Goal: Task Accomplishment & Management: Use online tool/utility

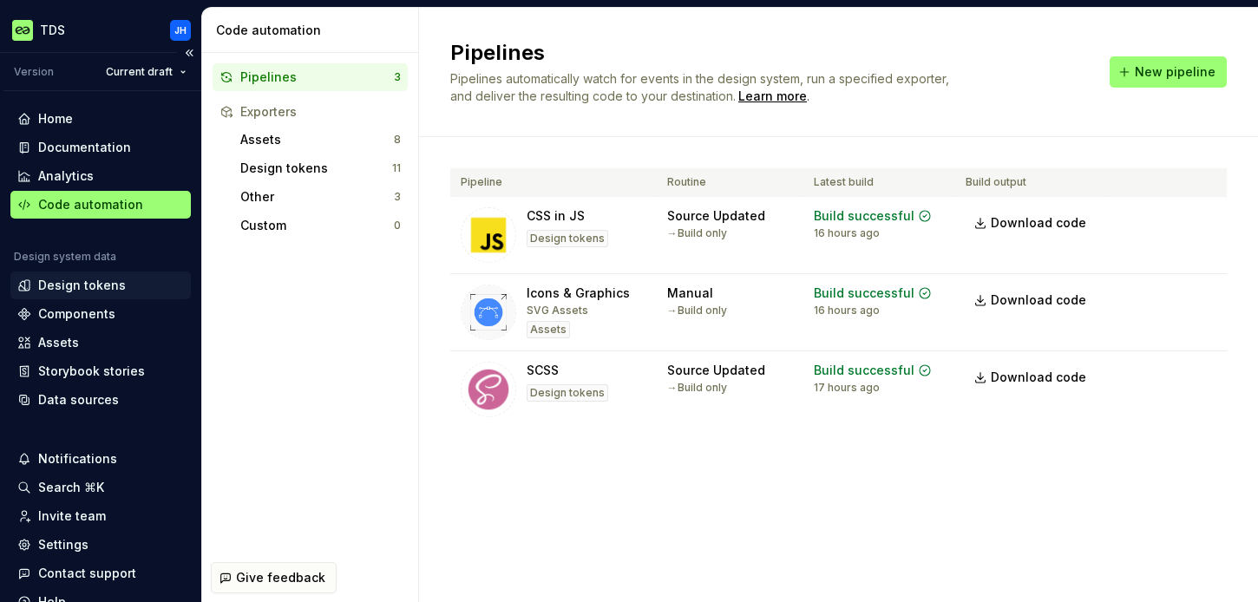
click at [87, 287] on div "Design tokens" at bounding box center [82, 285] width 88 height 17
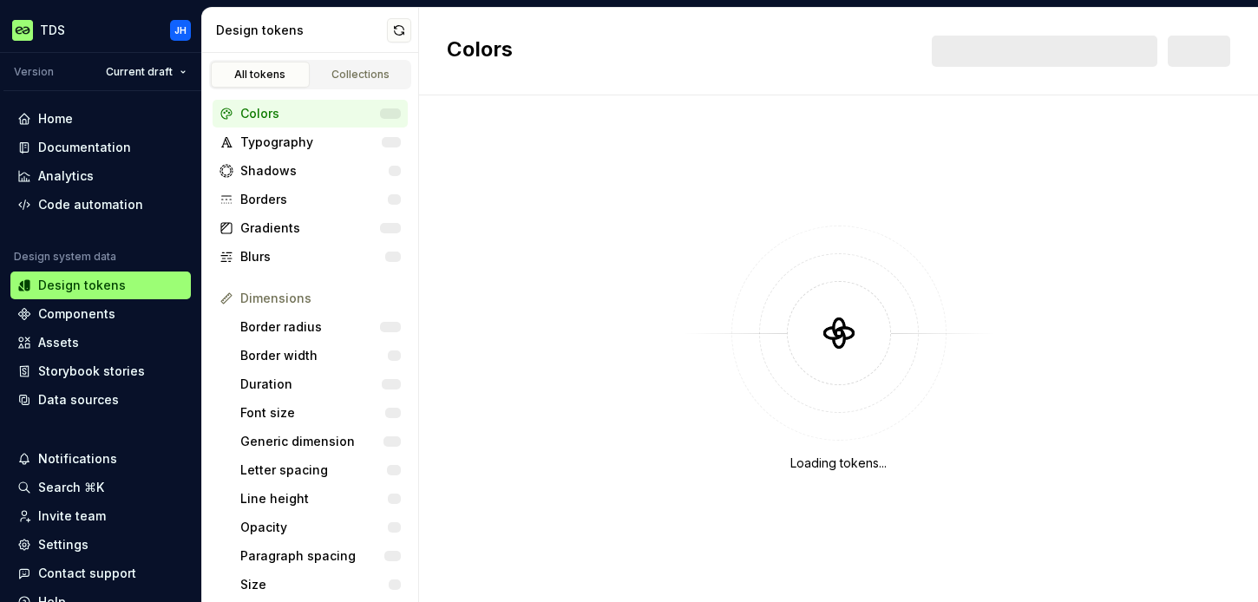
click at [265, 114] on div "Colors" at bounding box center [310, 113] width 140 height 17
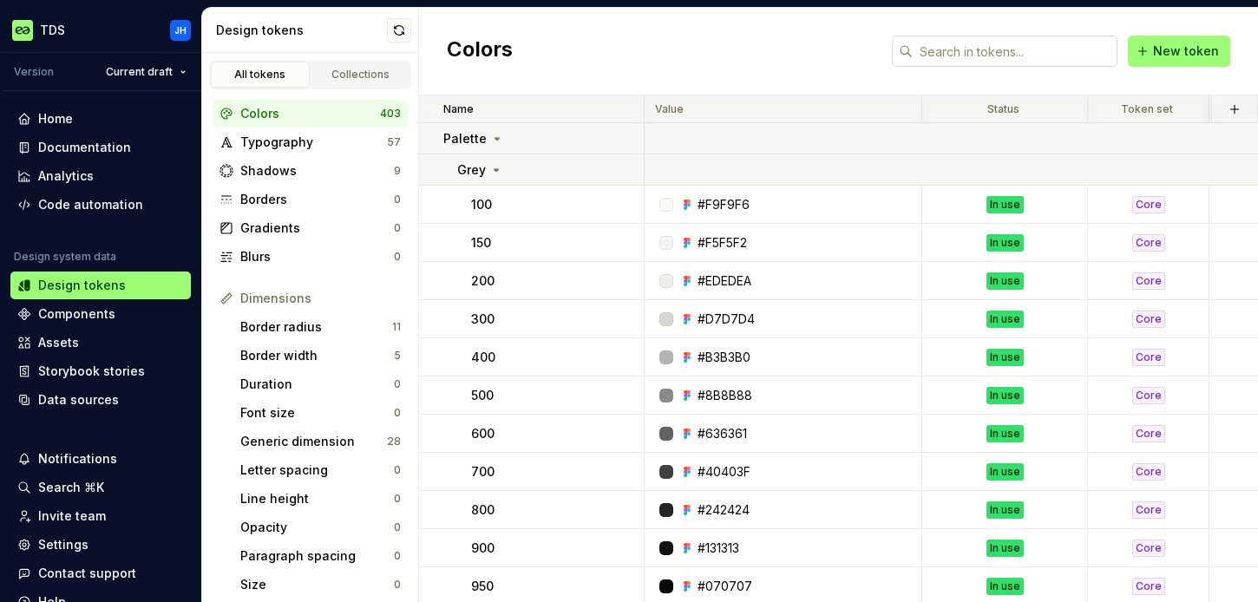
click at [952, 49] on input "text" at bounding box center [1015, 51] width 205 height 31
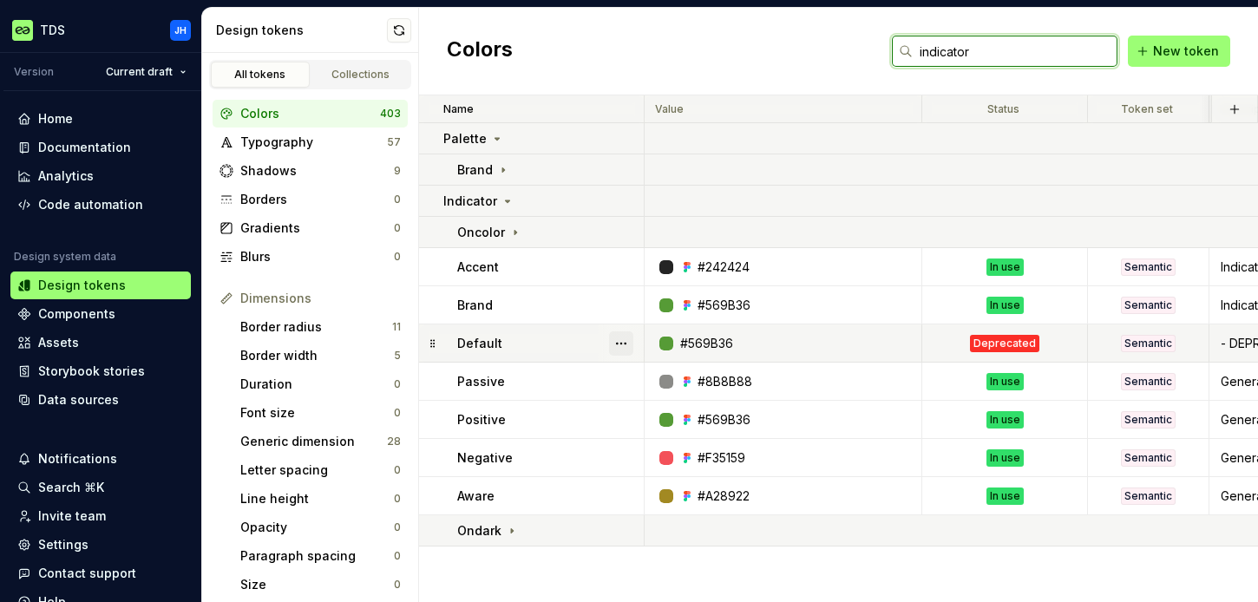
type input "indicator"
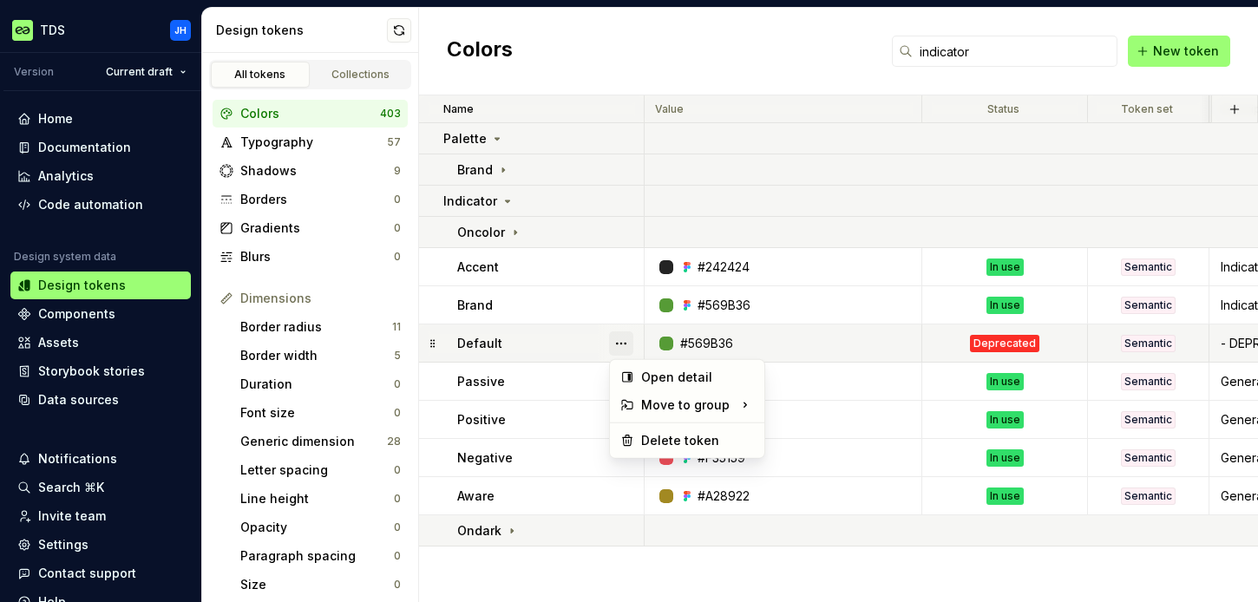
click at [619, 344] on button "button" at bounding box center [621, 343] width 24 height 24
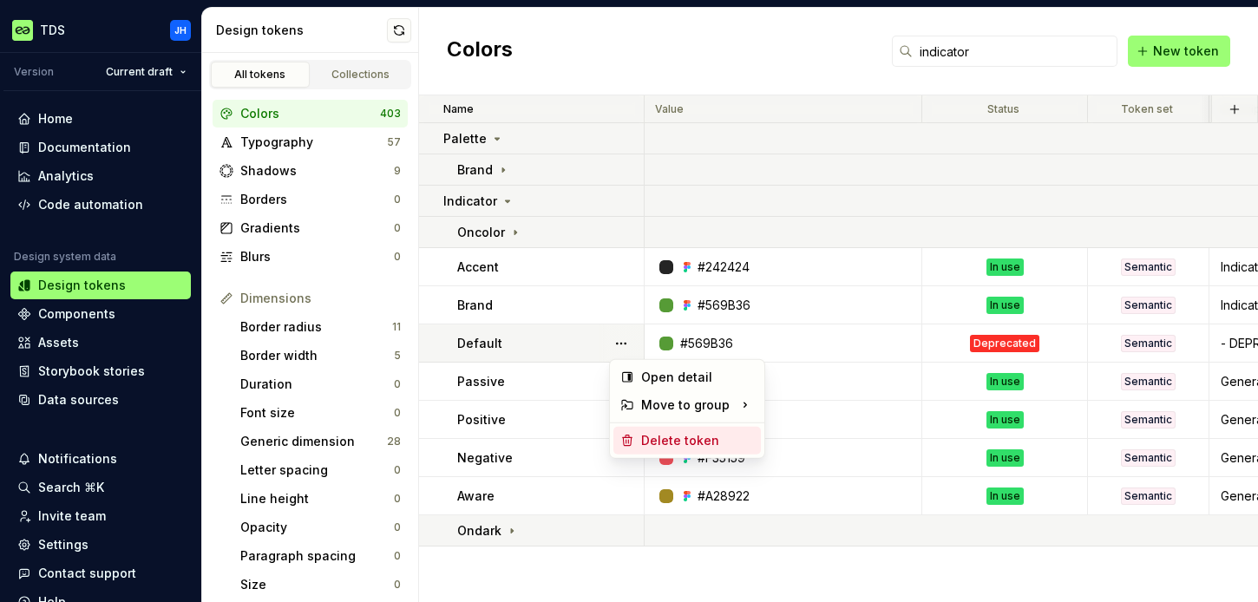
click at [684, 438] on div "Delete token" at bounding box center [697, 440] width 113 height 17
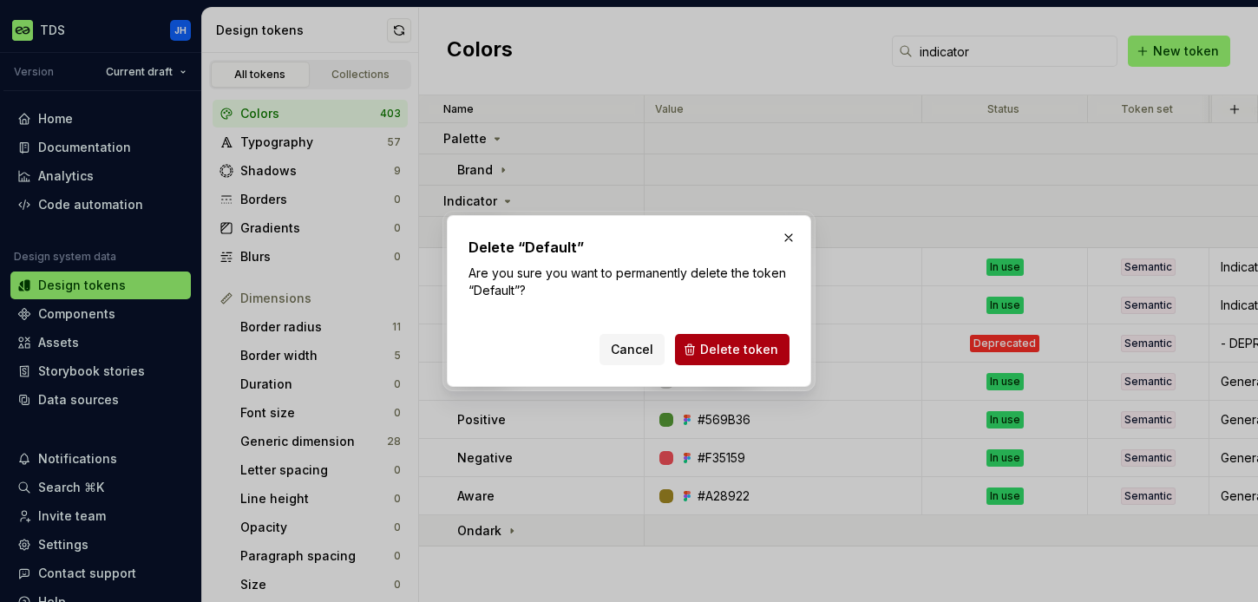
click at [722, 347] on span "Delete token" at bounding box center [739, 349] width 78 height 17
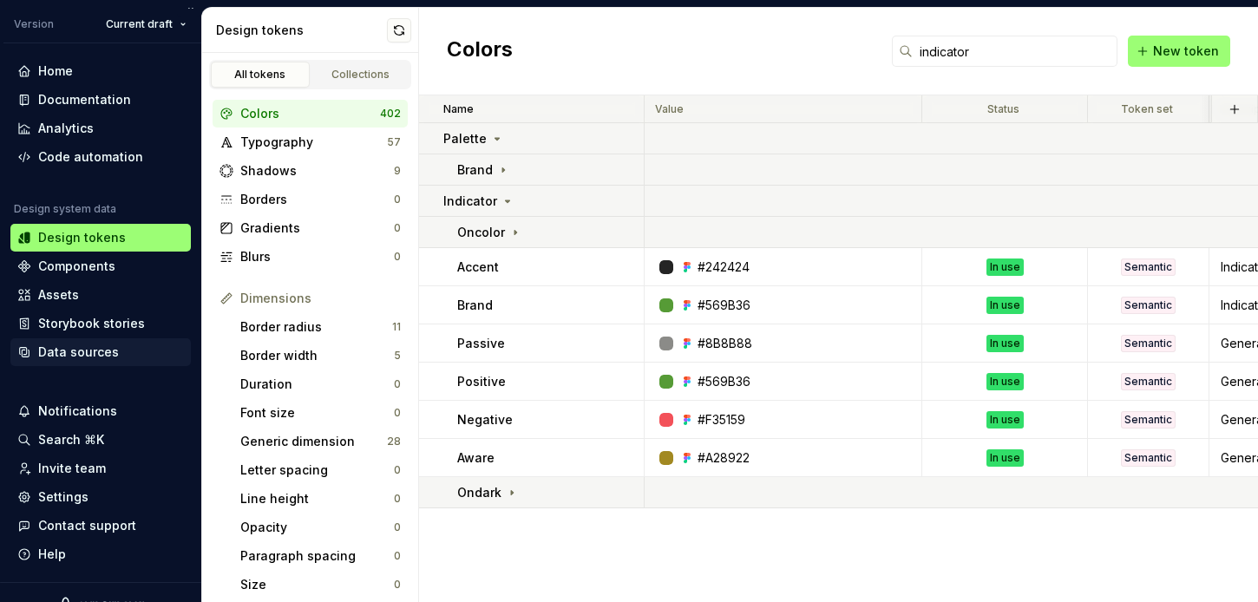
scroll to position [49, 0]
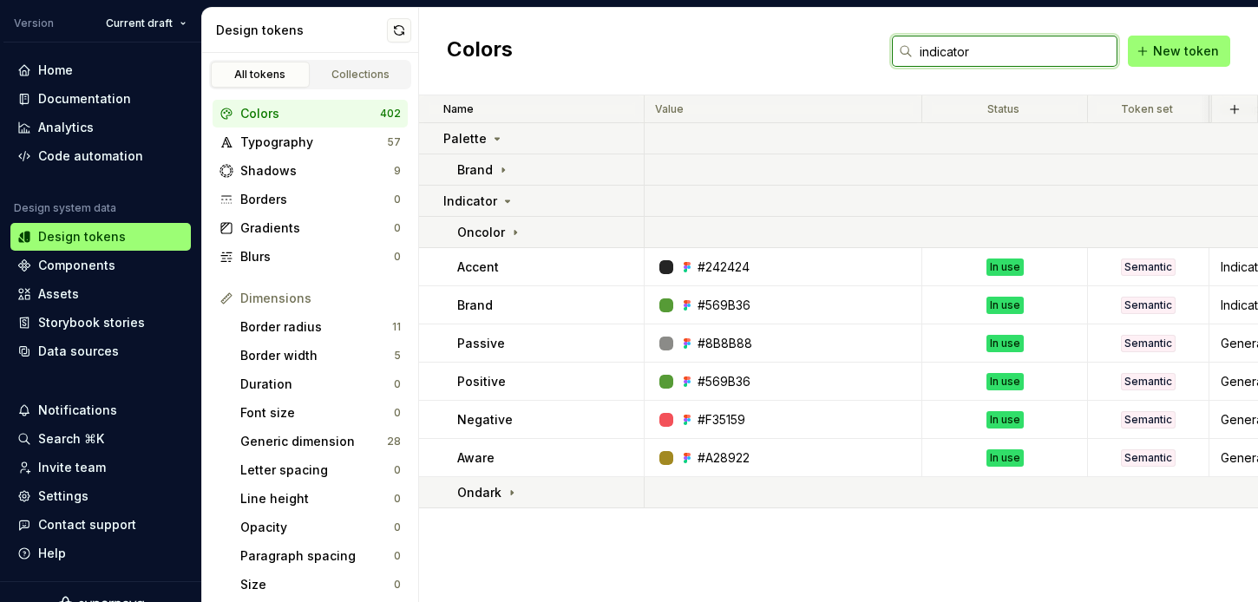
drag, startPoint x: 940, startPoint y: 55, endPoint x: 880, endPoint y: 54, distance: 59.9
click at [880, 54] on div "Colors indicator New token" at bounding box center [838, 52] width 839 height 88
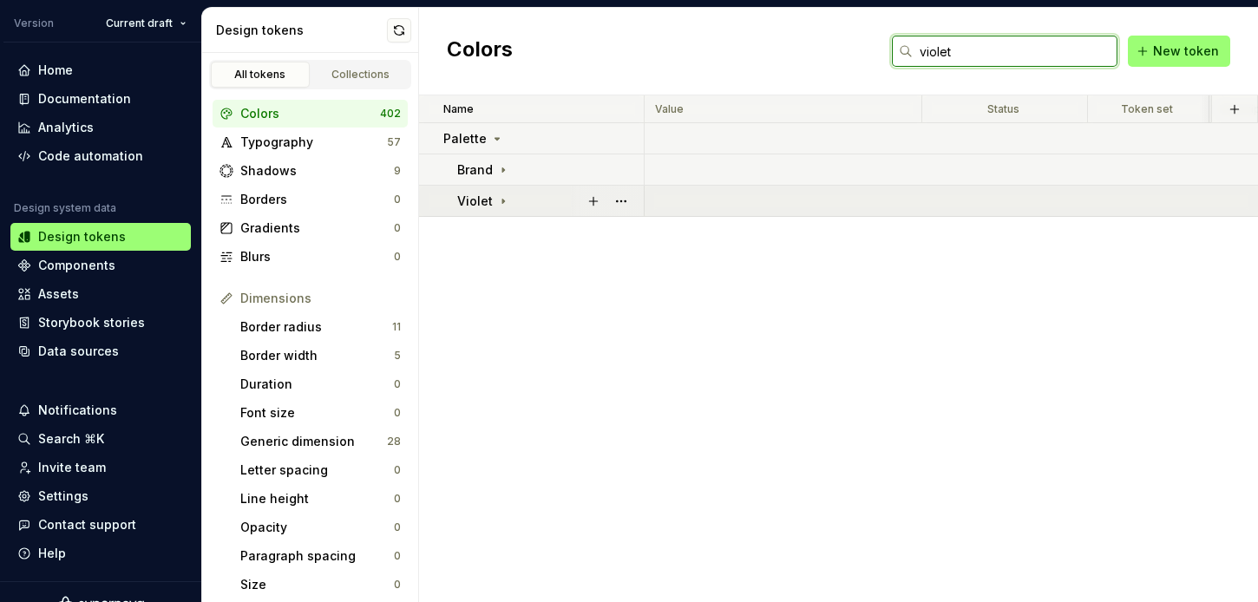
type input "violet"
click at [499, 200] on icon at bounding box center [503, 201] width 14 height 14
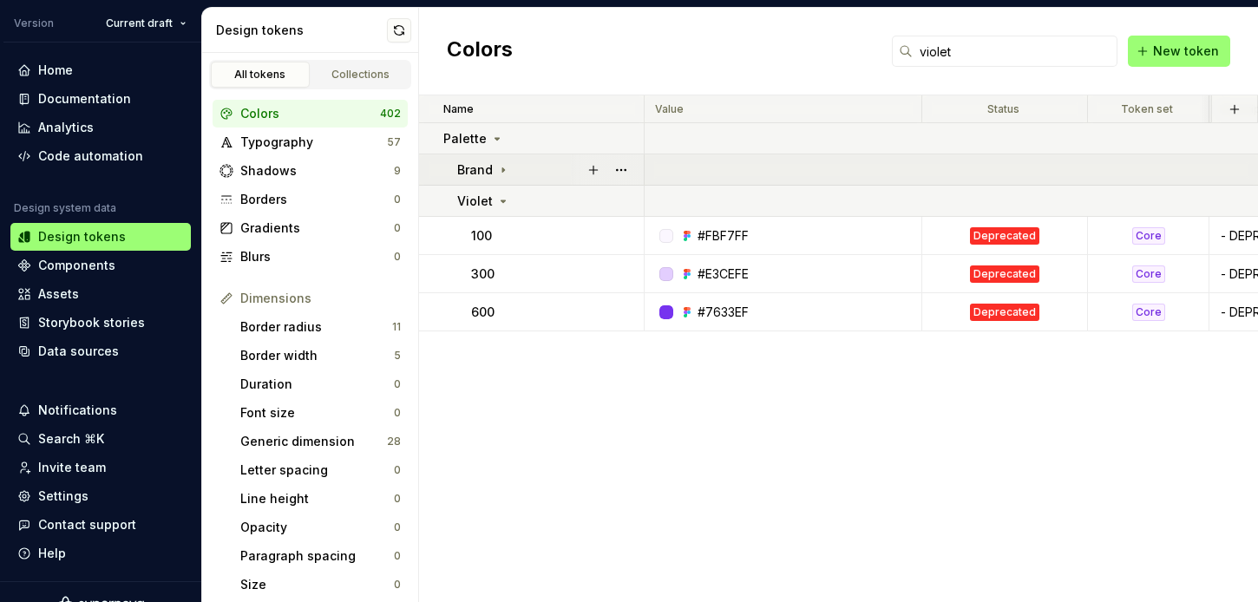
click at [496, 172] on icon at bounding box center [503, 170] width 14 height 14
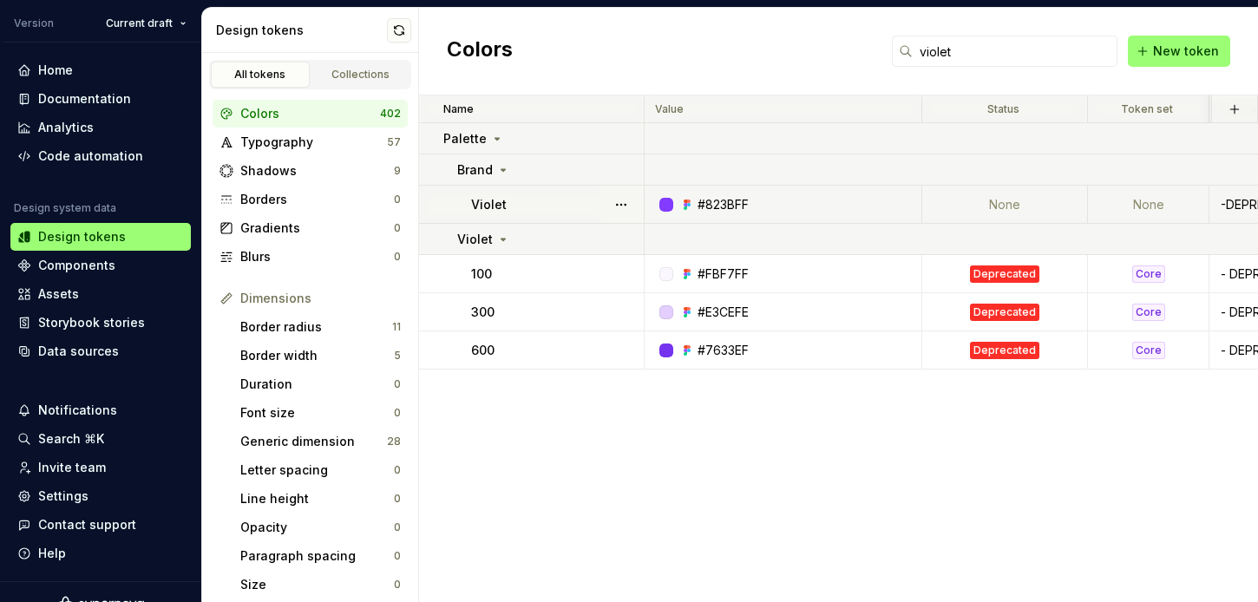
click at [1008, 203] on td "None" at bounding box center [1005, 205] width 166 height 38
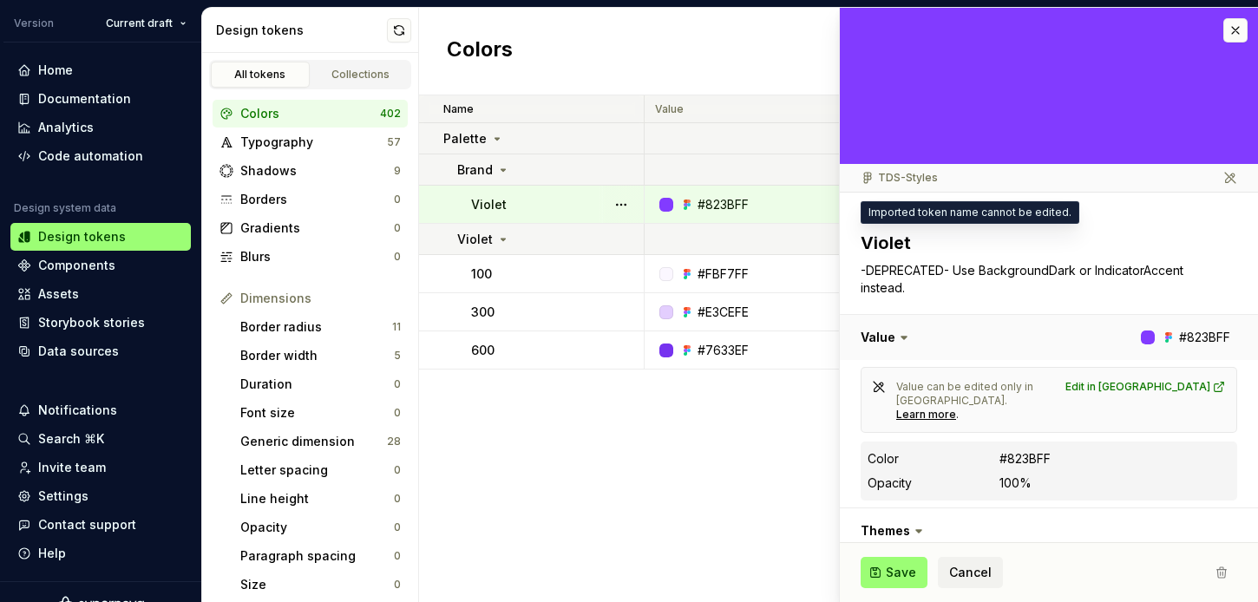
type textarea "*"
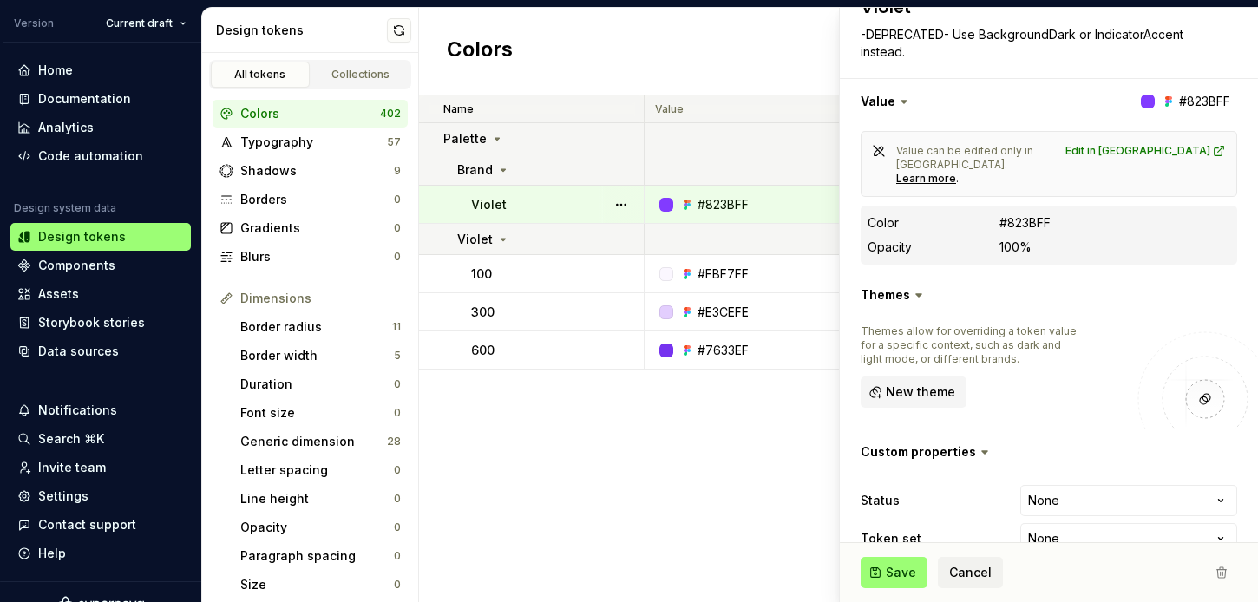
scroll to position [256, 0]
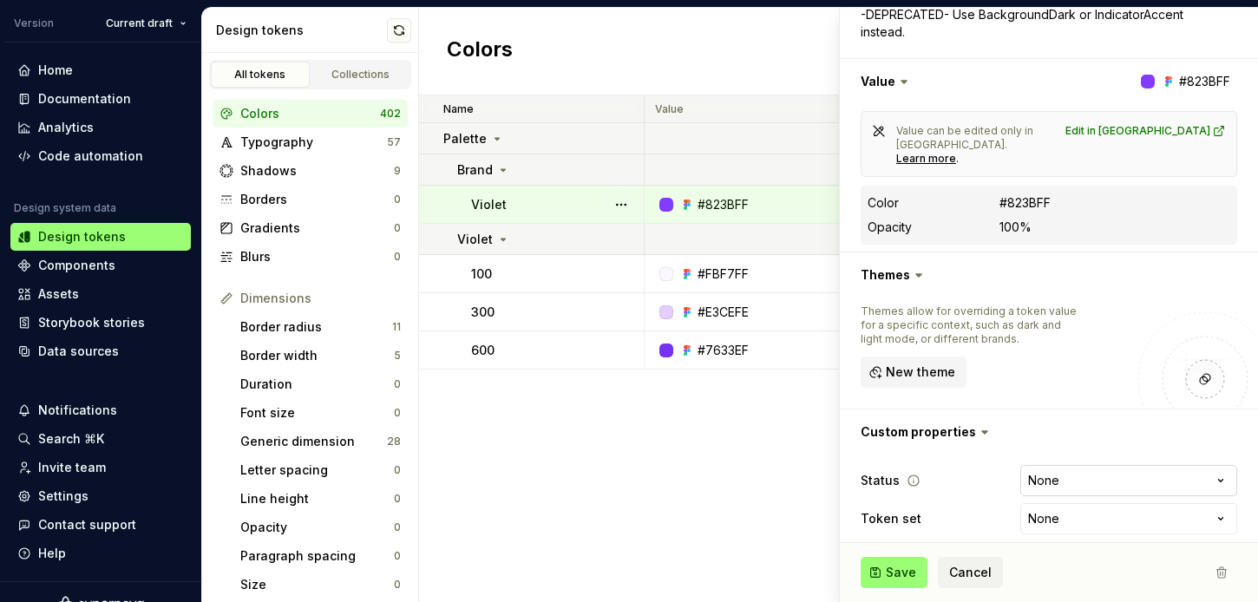
click at [1176, 471] on html "TDS JH Version Current draft Home Documentation Analytics Code automation Desig…" at bounding box center [629, 301] width 1258 height 602
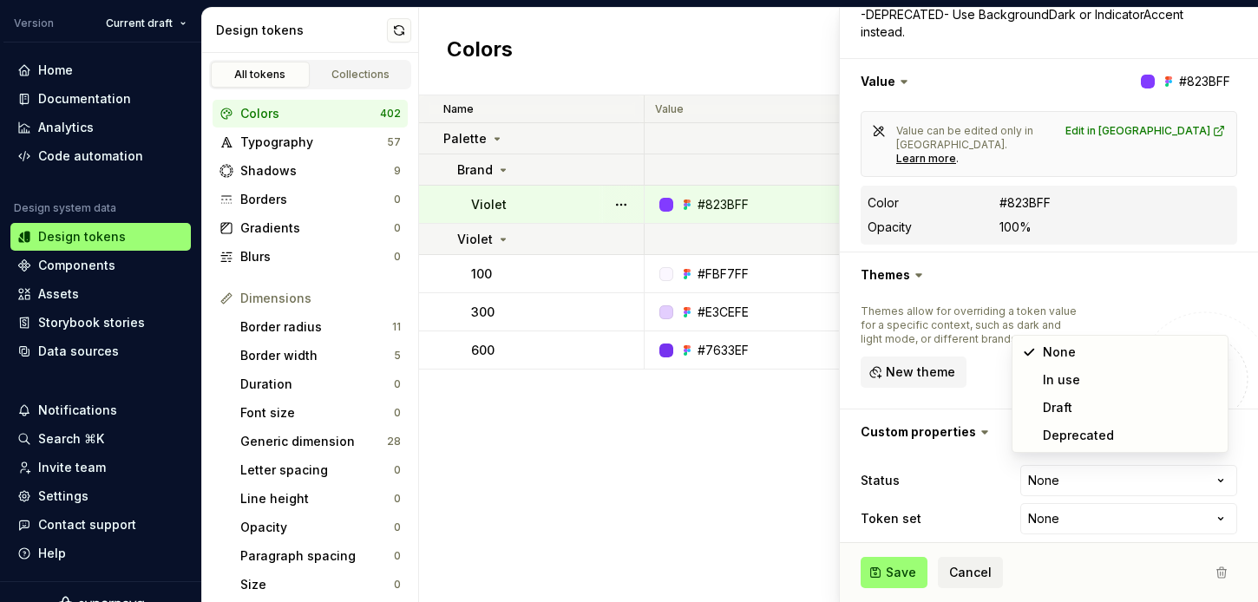
select select "**********"
type textarea "*"
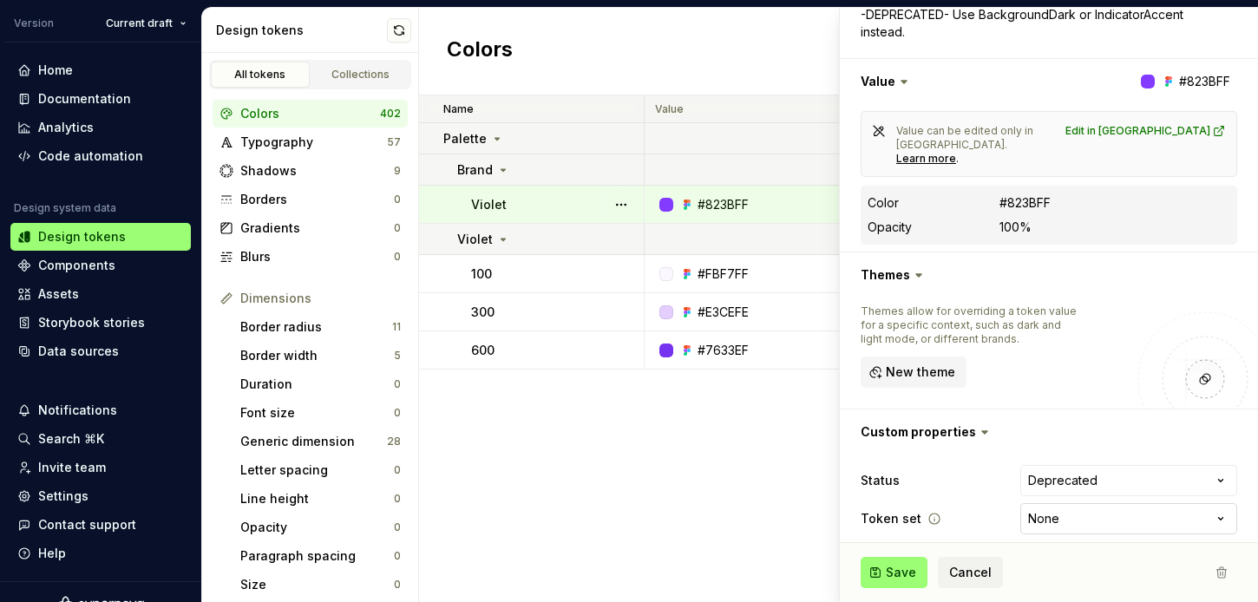
click at [1127, 507] on html "TDS JH Version Current draft Home Documentation Analytics Code automation Desig…" at bounding box center [629, 301] width 1258 height 602
select select "**********"
click at [880, 565] on button "Save" at bounding box center [894, 572] width 67 height 31
type textarea "*"
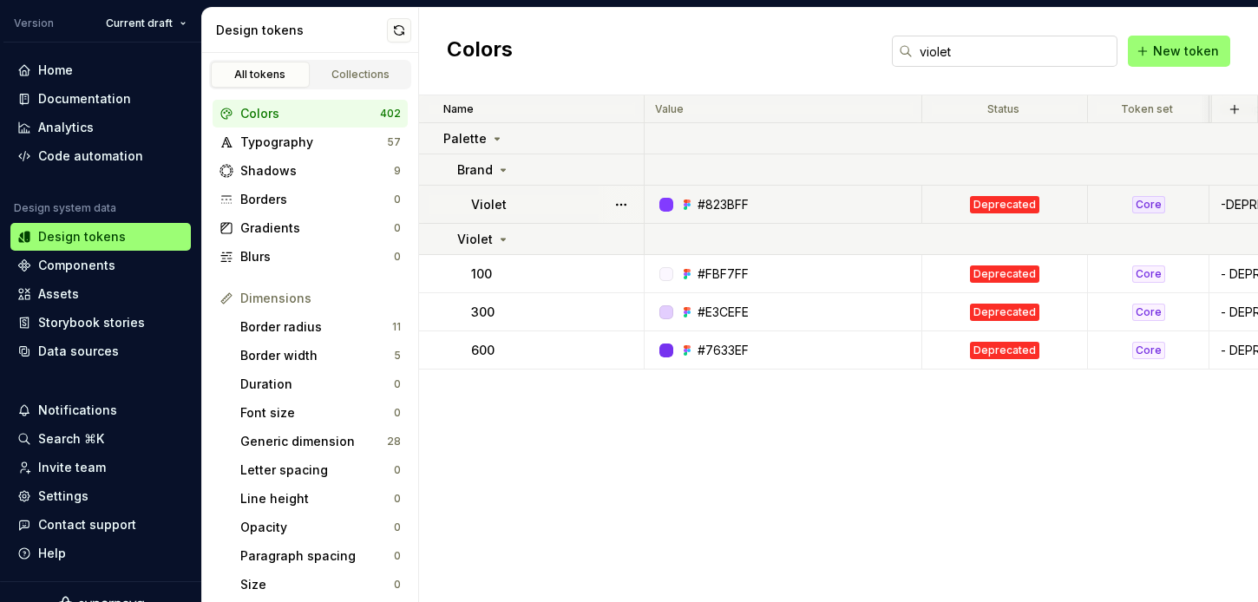
click at [965, 56] on input "violet" at bounding box center [1015, 51] width 205 height 31
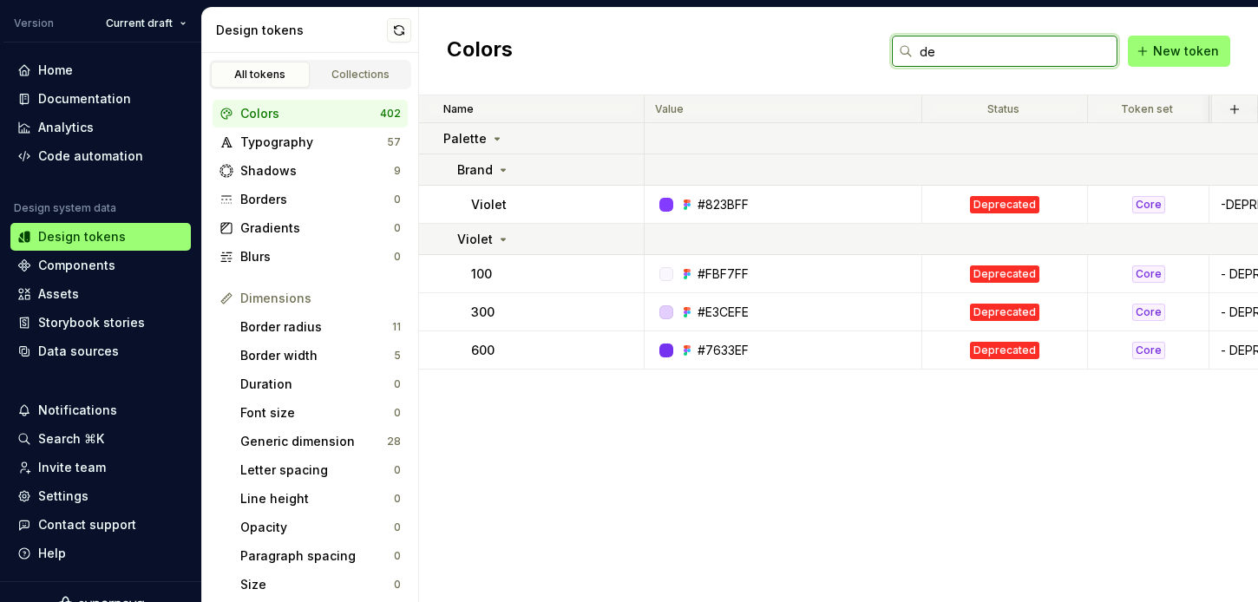
type input "d"
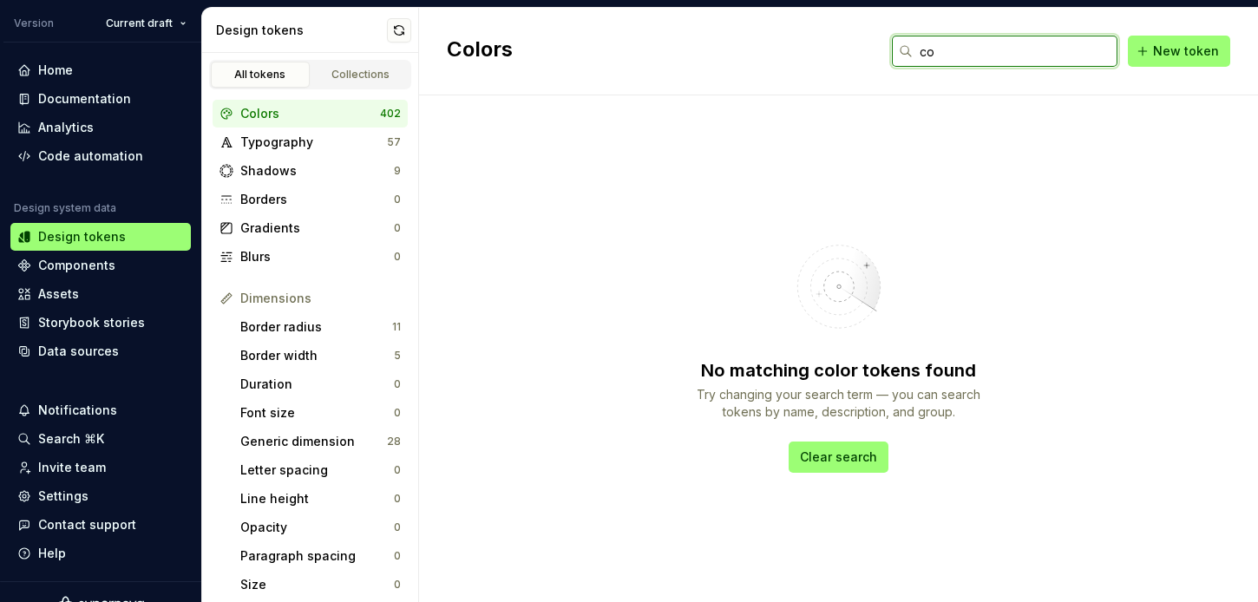
type input "c"
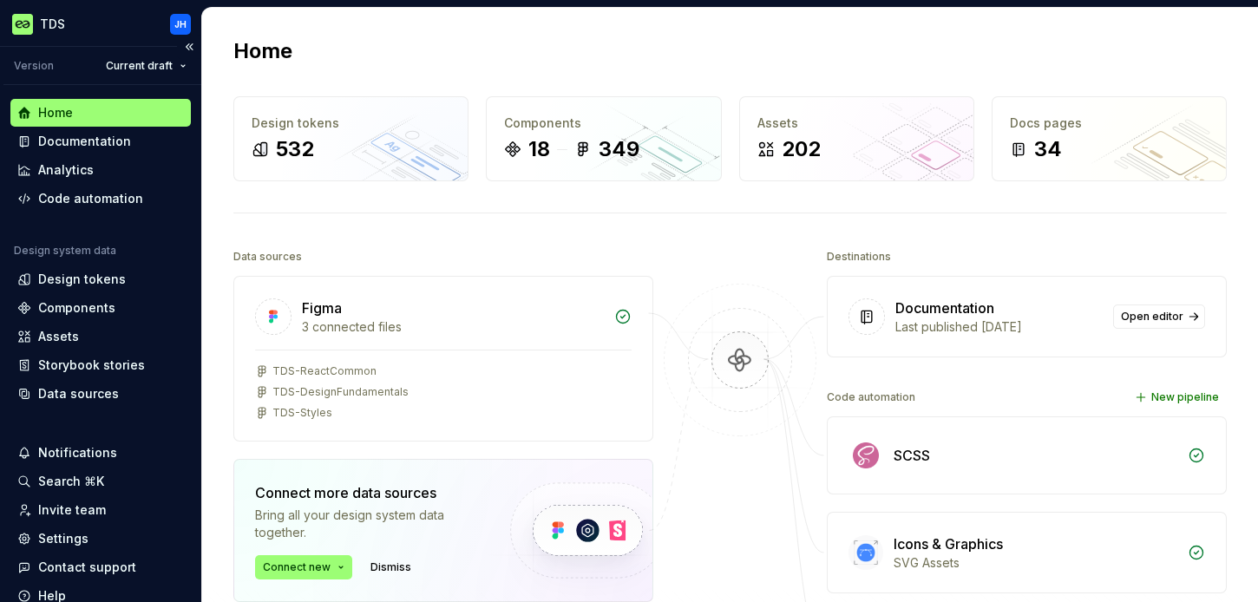
scroll to position [7, 0]
click at [94, 304] on div "Components" at bounding box center [76, 306] width 77 height 17
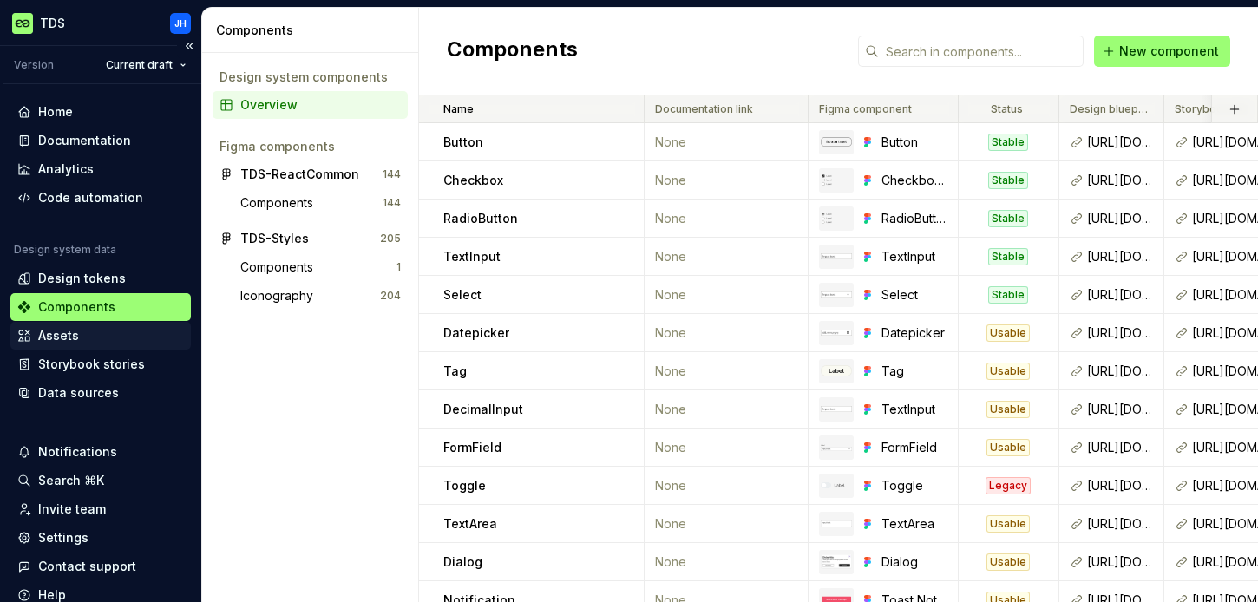
click at [67, 337] on div "Assets" at bounding box center [58, 335] width 41 height 17
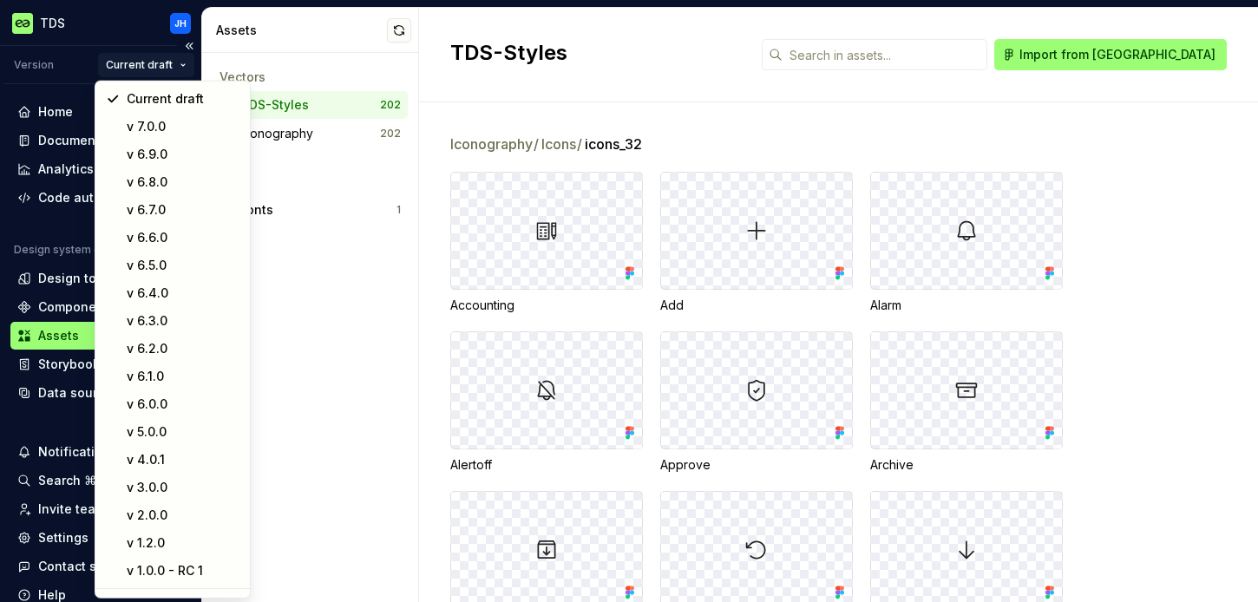
click at [172, 65] on html "TDS JH Version Current draft Home Documentation Analytics Code automation Desig…" at bounding box center [629, 301] width 1258 height 602
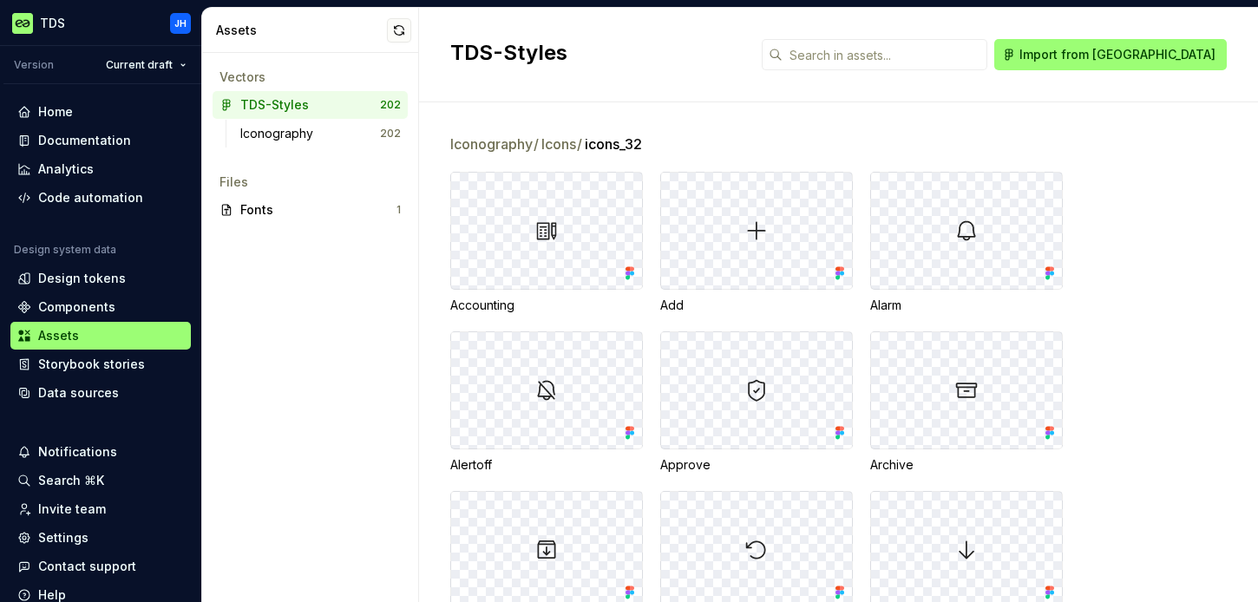
click at [154, 58] on html "TDS JH Version Current draft Home Documentation Analytics Code automation Desig…" at bounding box center [629, 301] width 1258 height 602
click at [100, 141] on div "Documentation" at bounding box center [84, 140] width 93 height 17
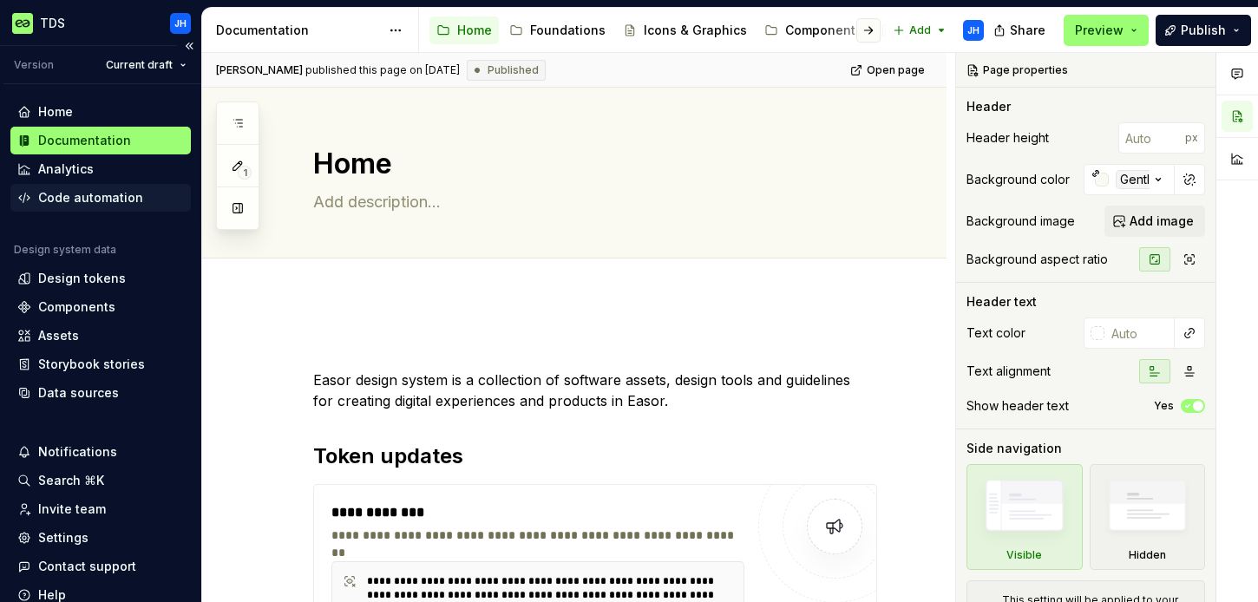
click at [89, 200] on div "Code automation" at bounding box center [90, 197] width 105 height 17
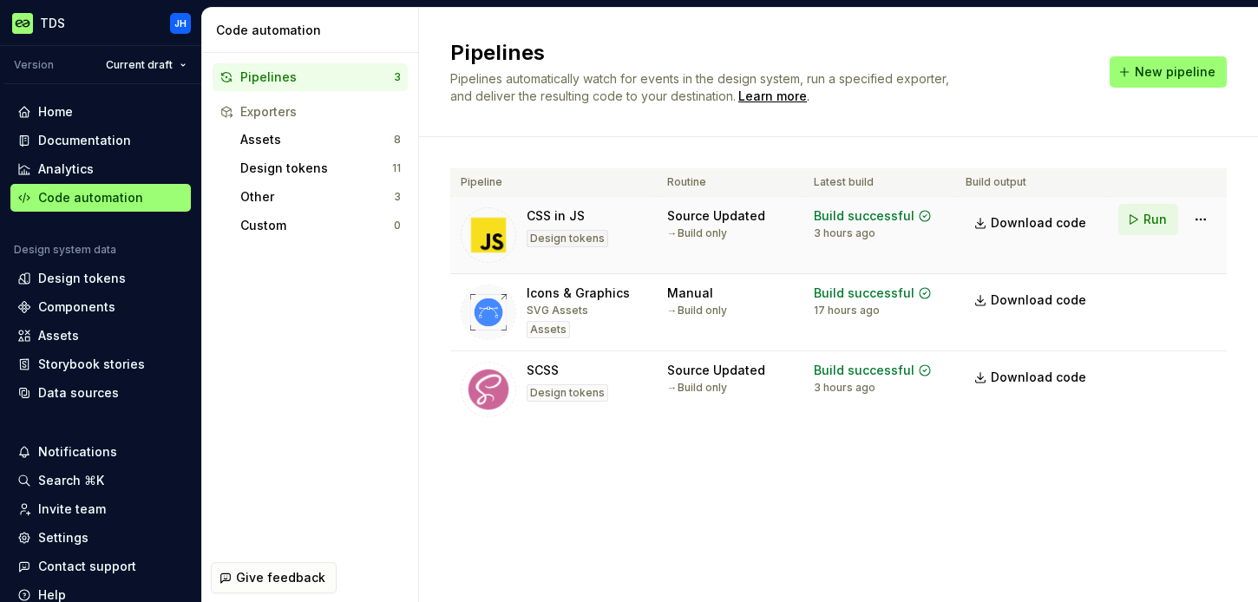
click at [1143, 220] on button "Run" at bounding box center [1148, 219] width 60 height 31
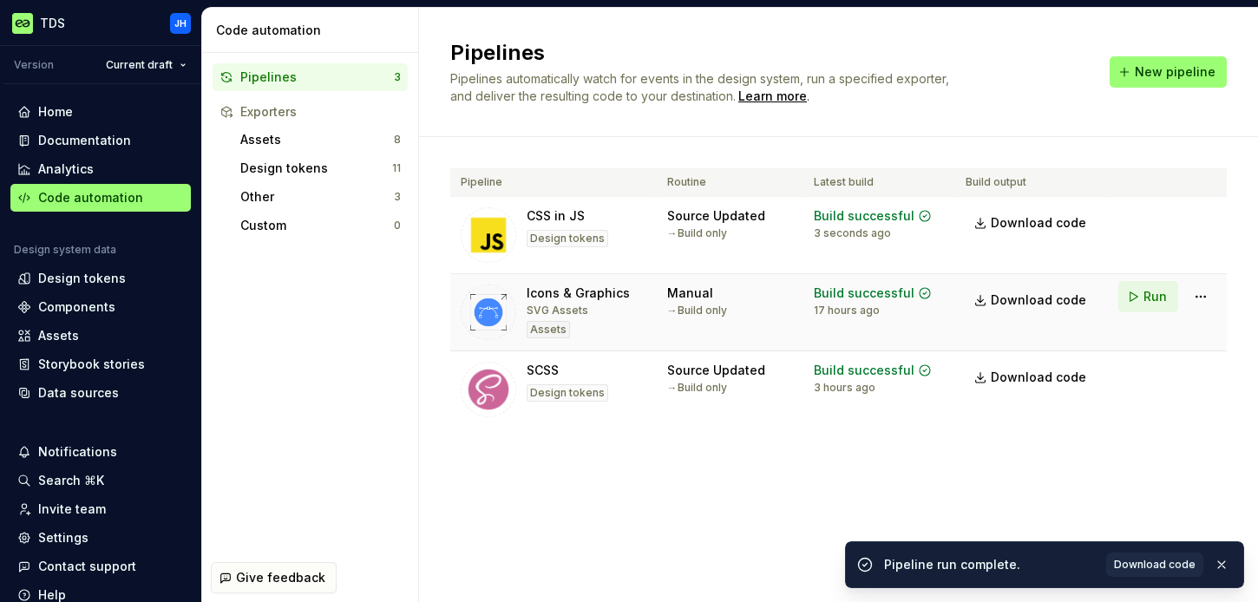
click at [1149, 295] on span "Run" at bounding box center [1155, 296] width 23 height 17
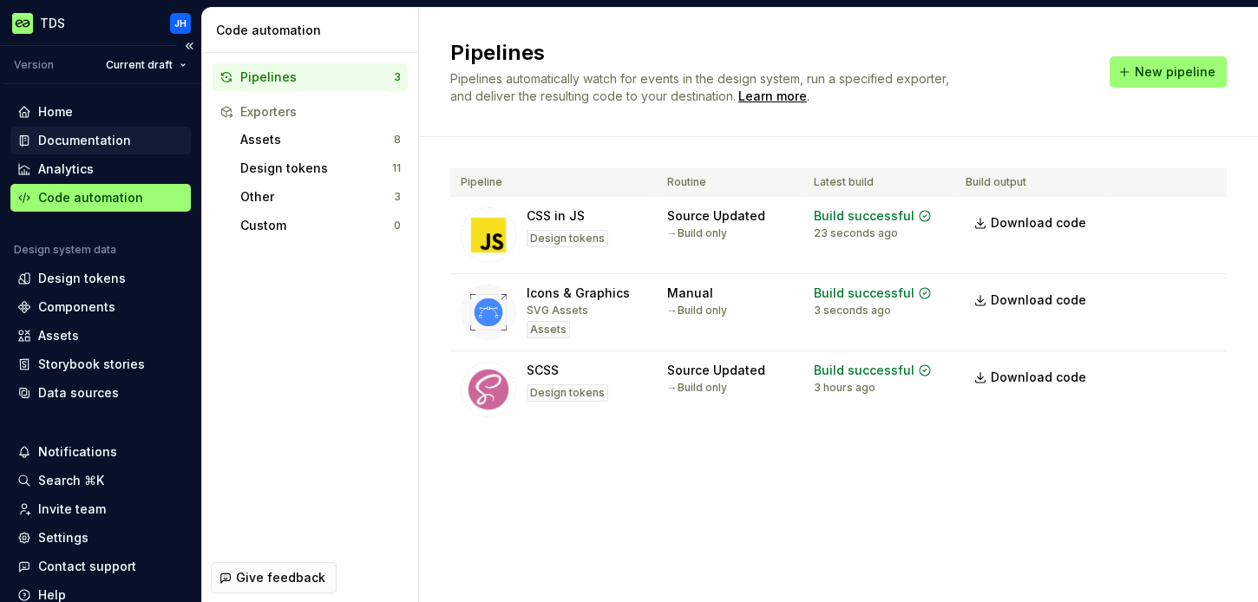
click at [101, 146] on div "Documentation" at bounding box center [84, 140] width 93 height 17
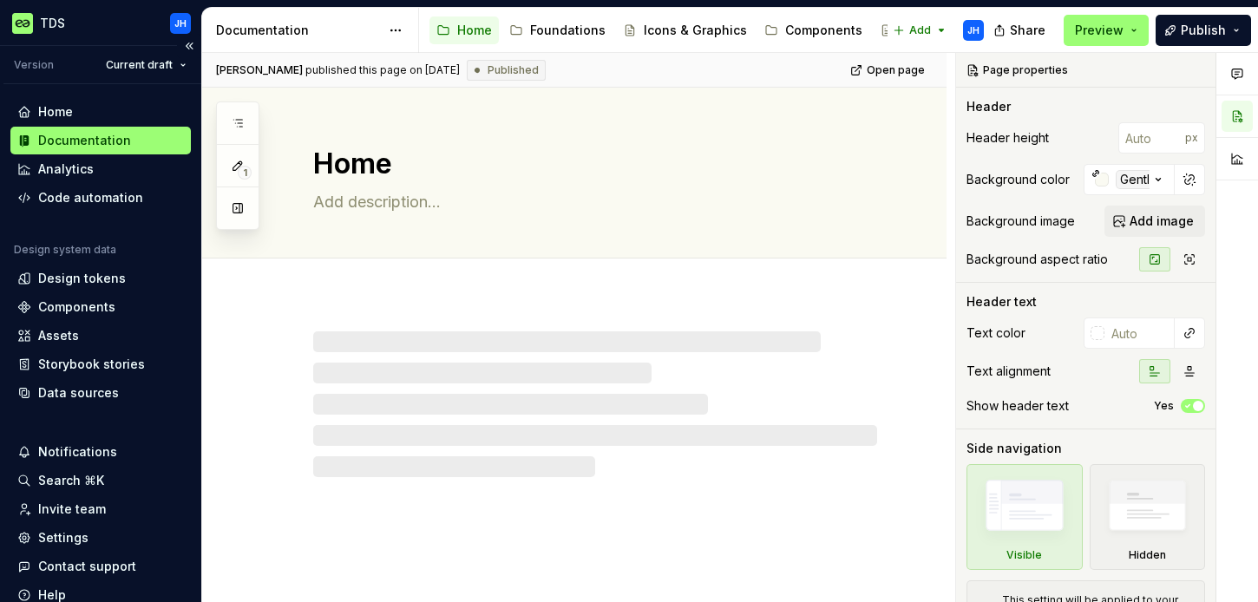
type textarea "*"
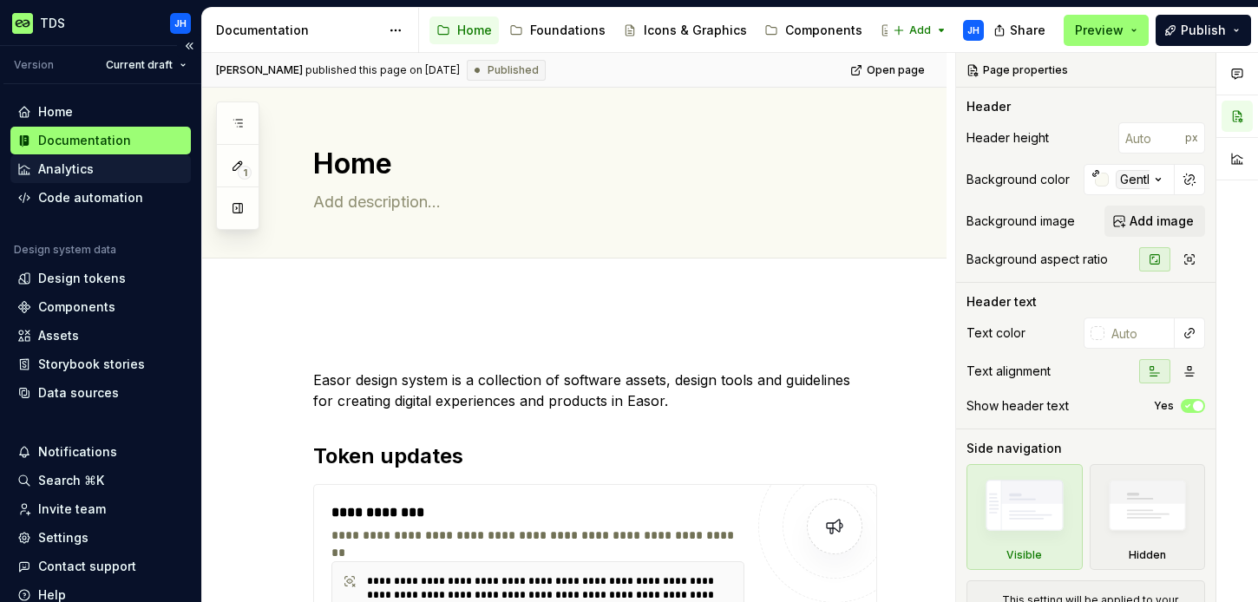
click at [86, 175] on div "Analytics" at bounding box center [66, 169] width 56 height 17
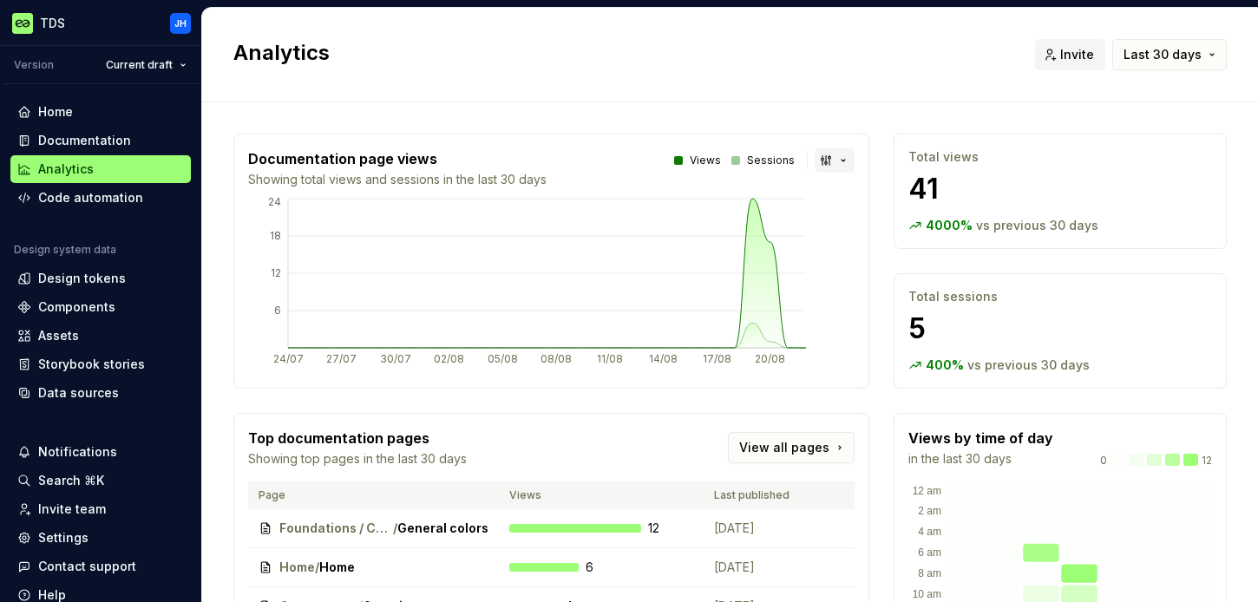
click at [821, 162] on button "button" at bounding box center [835, 160] width 40 height 24
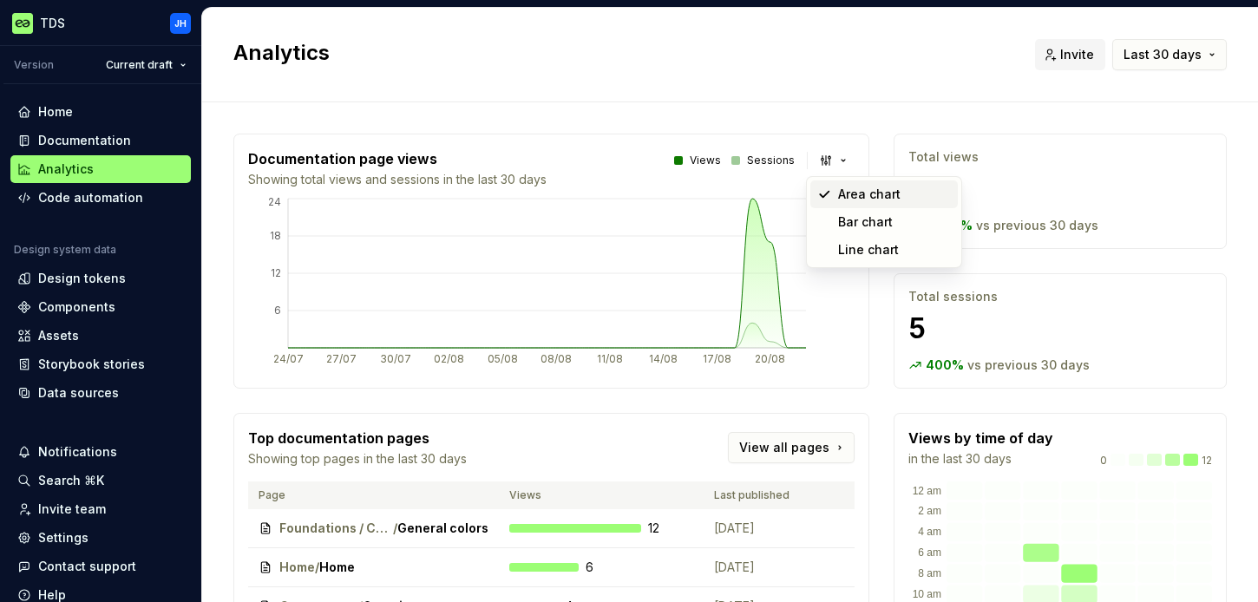
click at [818, 127] on html "TDS JH Version Current draft Home Documentation Analytics Code automation Desig…" at bounding box center [629, 301] width 1258 height 602
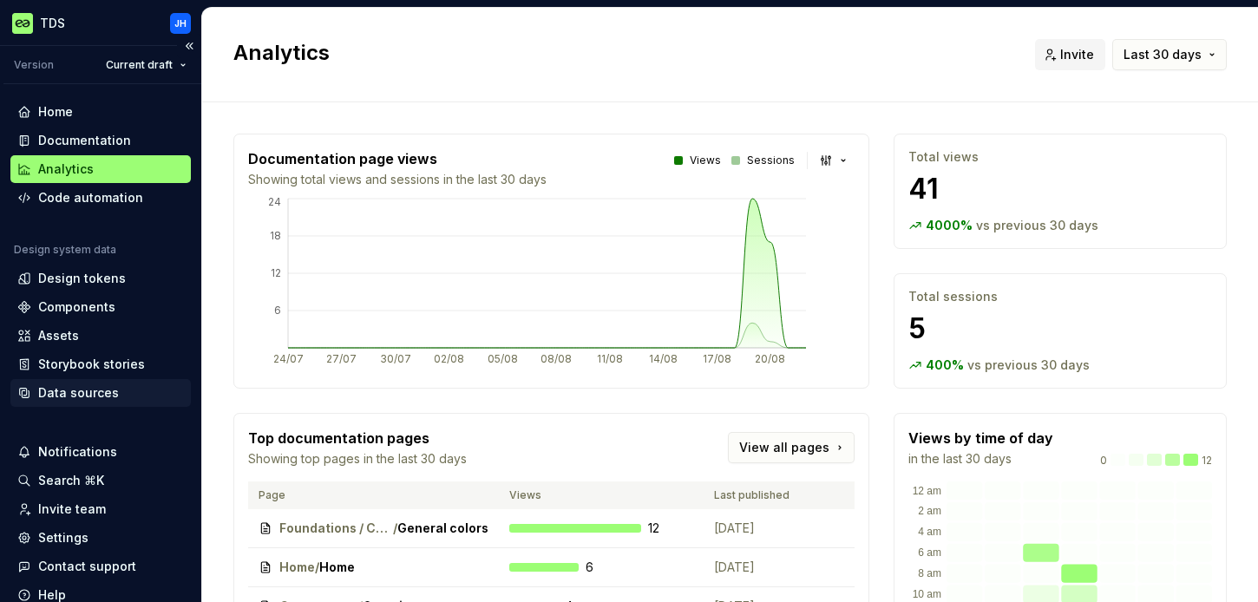
click at [84, 394] on div "Data sources" at bounding box center [78, 392] width 81 height 17
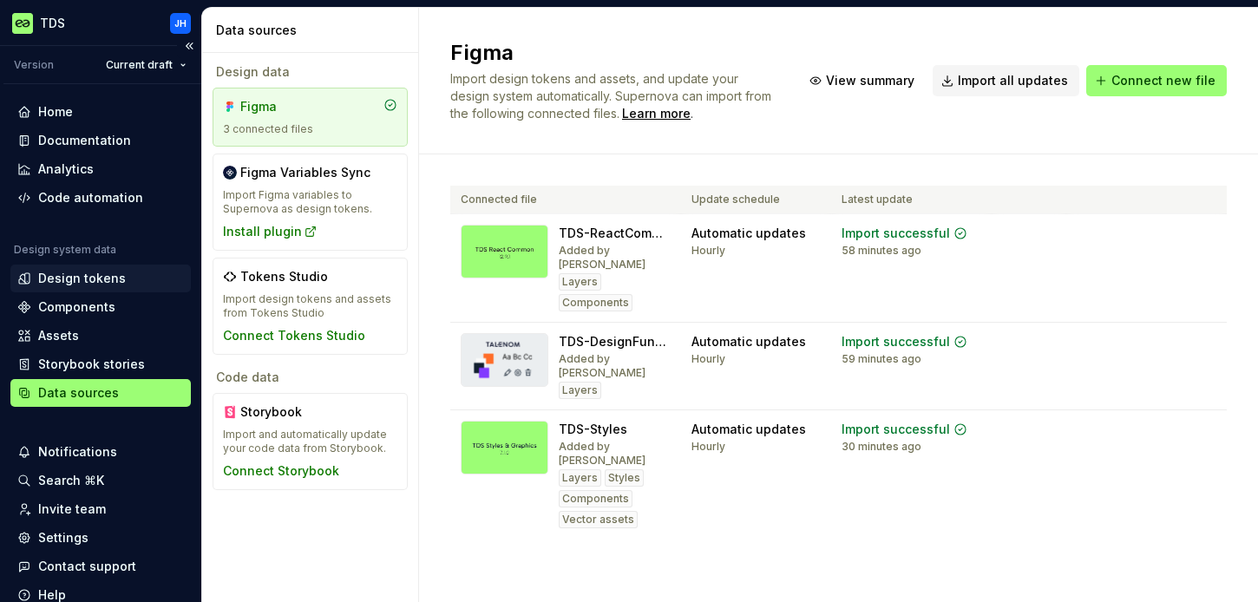
click at [94, 280] on div "Design tokens" at bounding box center [82, 278] width 88 height 17
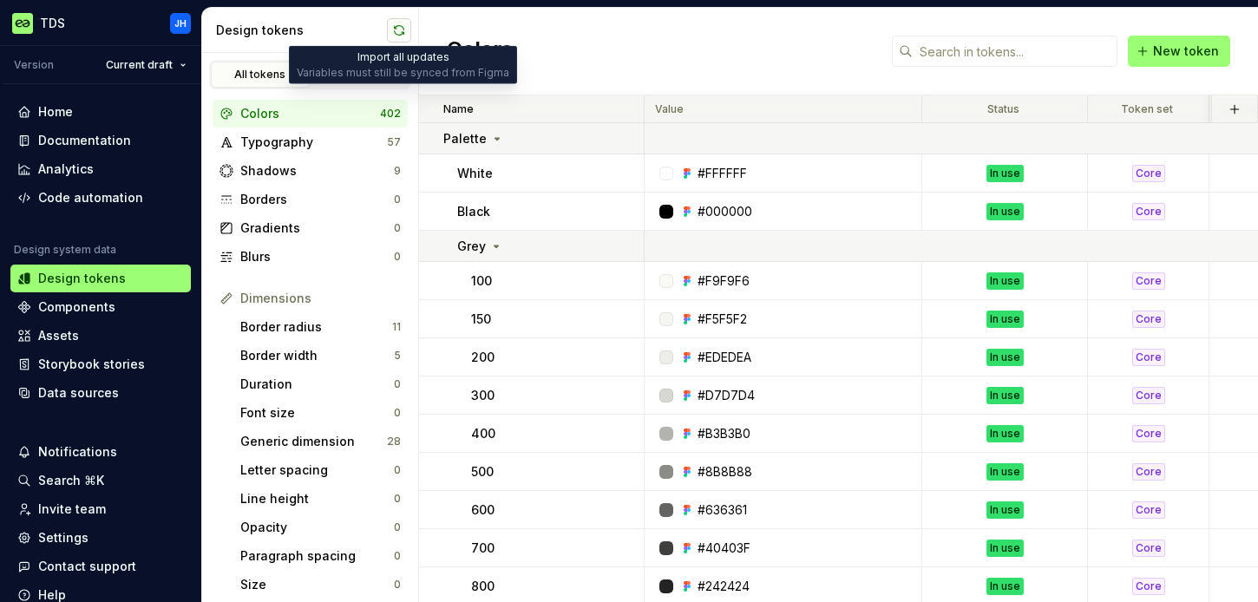
click at [391, 32] on button "button" at bounding box center [399, 30] width 24 height 24
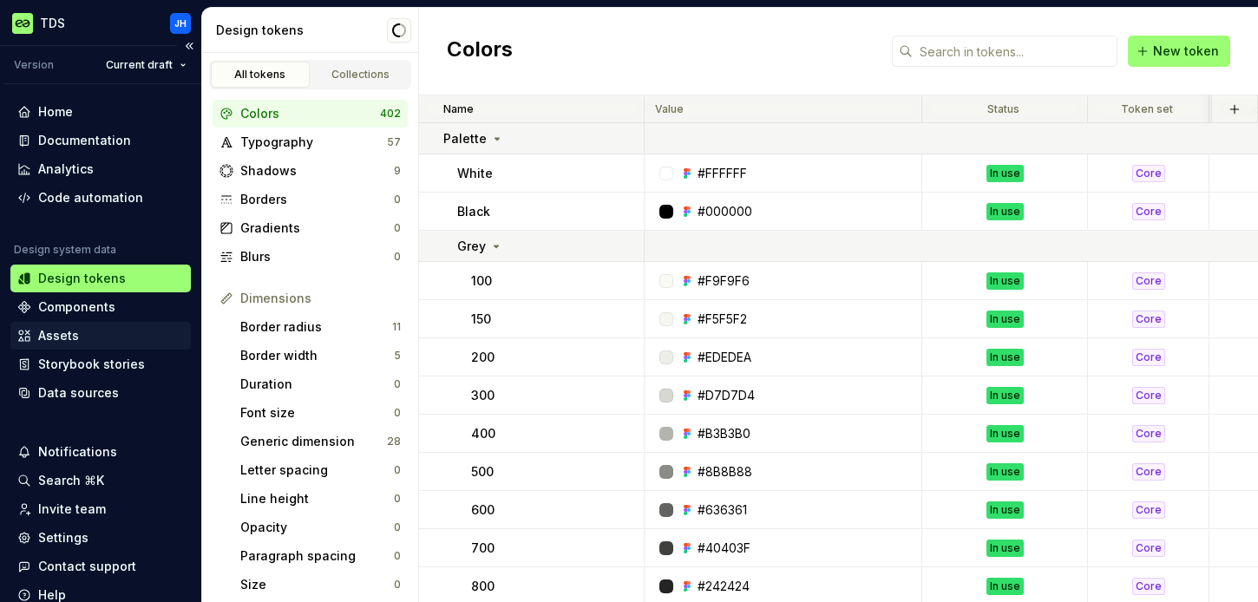
click at [83, 331] on div "Assets" at bounding box center [100, 335] width 167 height 17
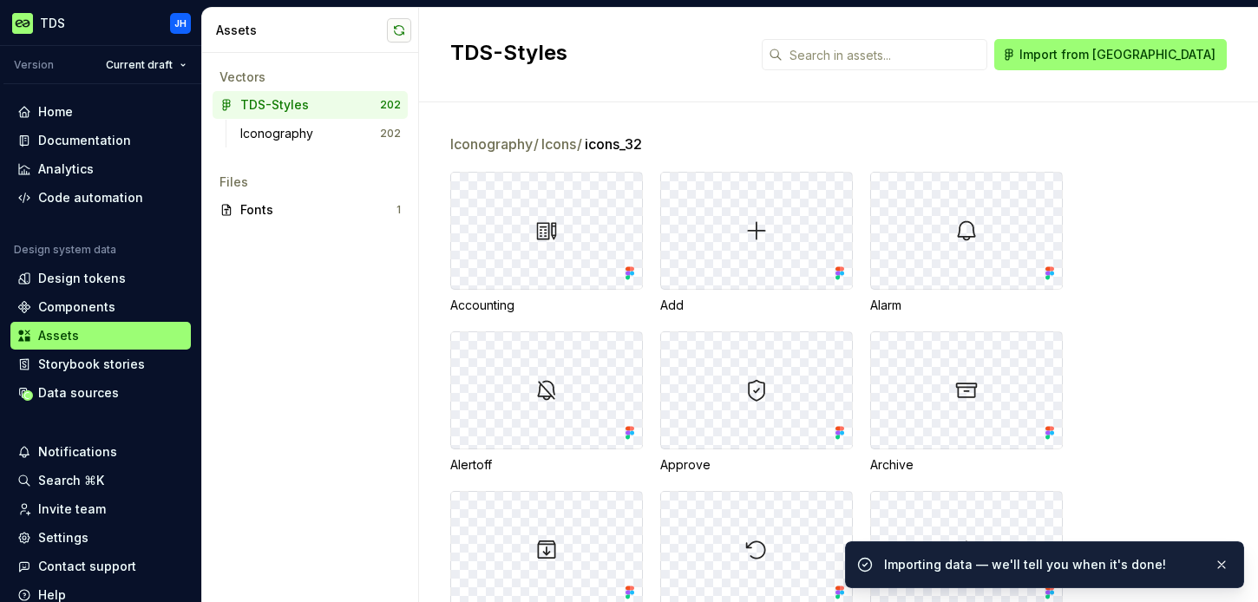
click at [403, 31] on button "button" at bounding box center [399, 30] width 24 height 24
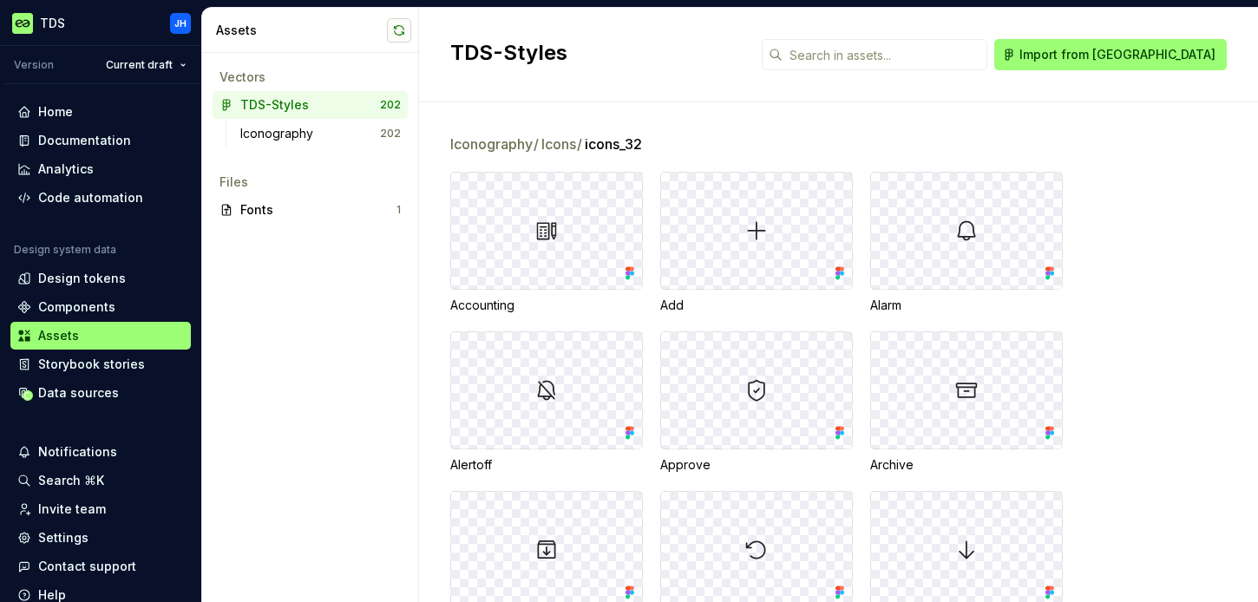
click at [397, 31] on button "button" at bounding box center [399, 30] width 24 height 24
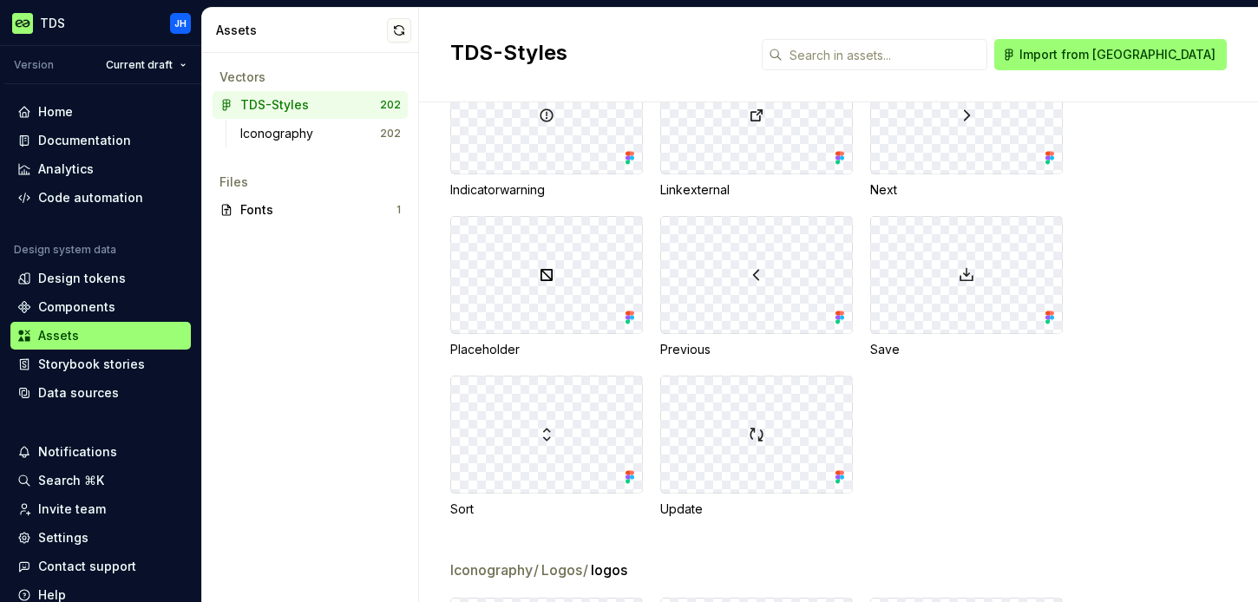
scroll to position [10380, 0]
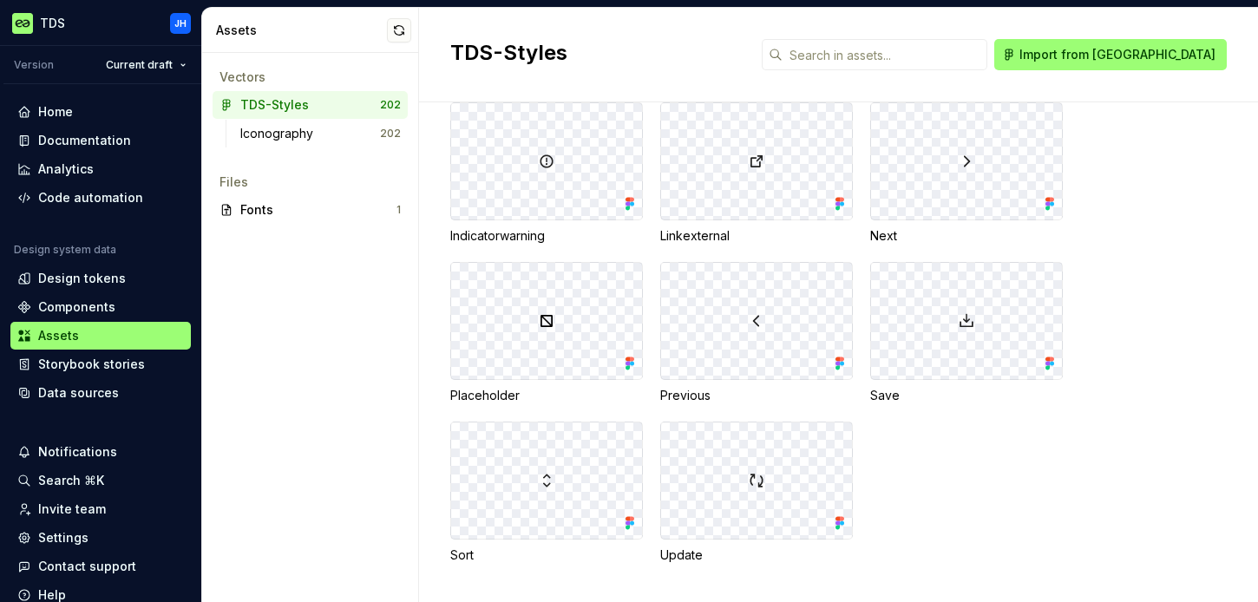
click at [754, 478] on img at bounding box center [756, 480] width 17 height 17
click at [95, 199] on div "Code automation" at bounding box center [90, 197] width 105 height 17
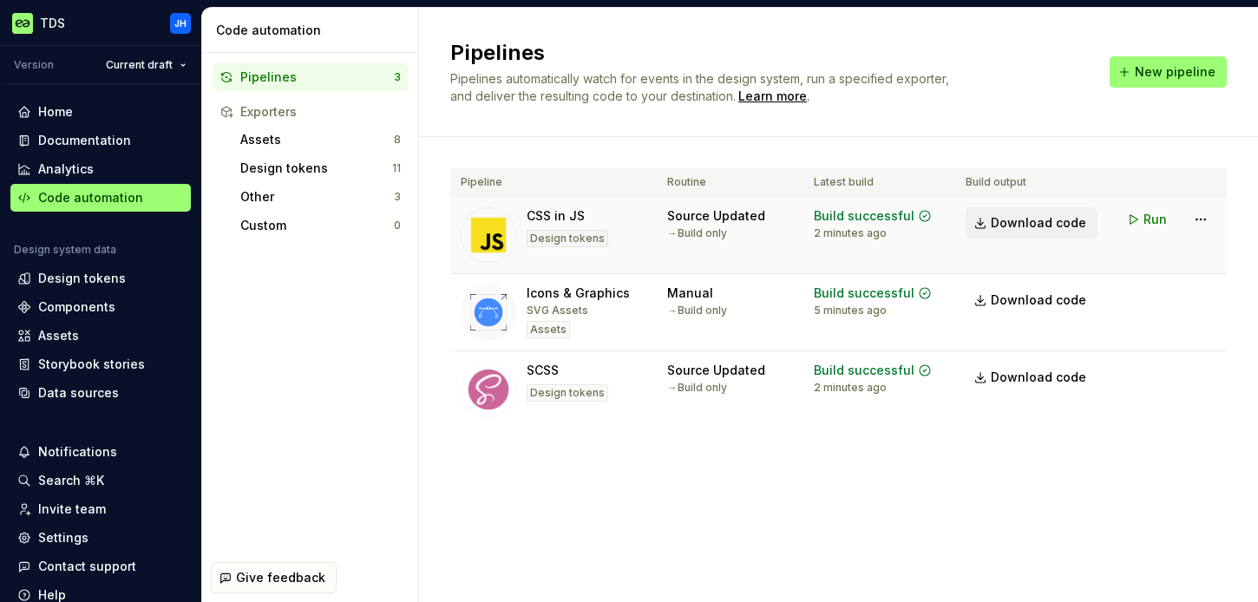
click at [1026, 224] on span "Download code" at bounding box center [1038, 222] width 95 height 17
click at [1044, 301] on span "Download code" at bounding box center [1038, 300] width 95 height 17
